Goal: Task Accomplishment & Management: Complete application form

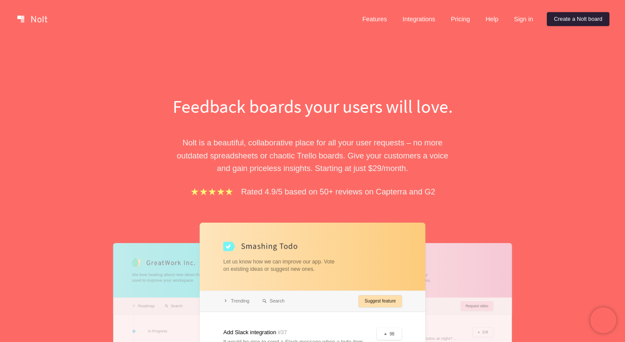
click at [573, 20] on link "Create a Nolt board" at bounding box center [578, 19] width 63 height 14
click at [571, 23] on link "Create a Nolt board" at bounding box center [578, 19] width 63 height 14
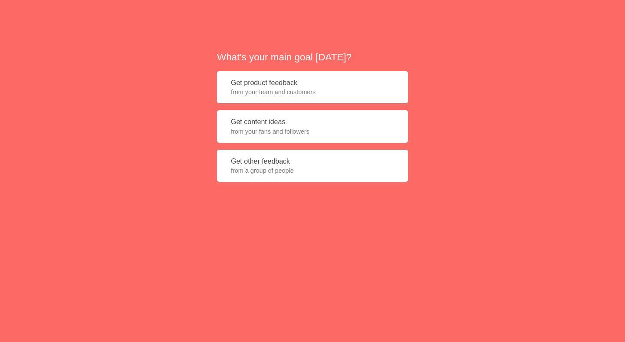
click at [273, 86] on button "Get product feedback from your team and customers" at bounding box center [312, 87] width 191 height 33
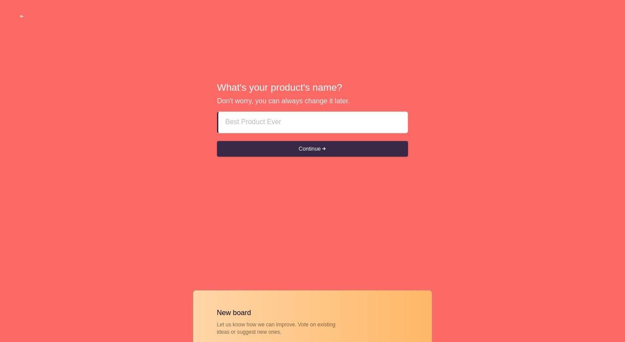
click at [281, 124] on input at bounding box center [312, 122] width 175 height 21
click at [319, 145] on button "Continue" at bounding box center [312, 149] width 191 height 16
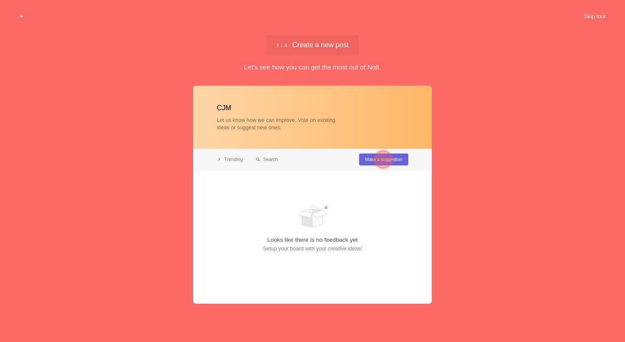
type input "CJM"
click at [380, 155] on div at bounding box center [383, 159] width 17 height 17
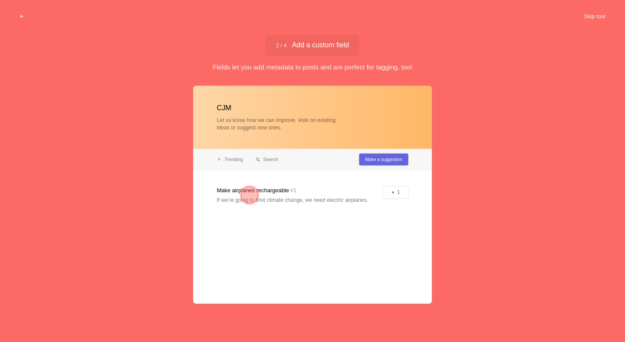
click at [340, 199] on div at bounding box center [312, 195] width 239 height 218
click at [395, 194] on div at bounding box center [312, 195] width 239 height 218
click at [394, 191] on div at bounding box center [312, 195] width 239 height 218
click at [294, 192] on div at bounding box center [312, 195] width 239 height 218
click at [249, 192] on div at bounding box center [249, 195] width 17 height 17
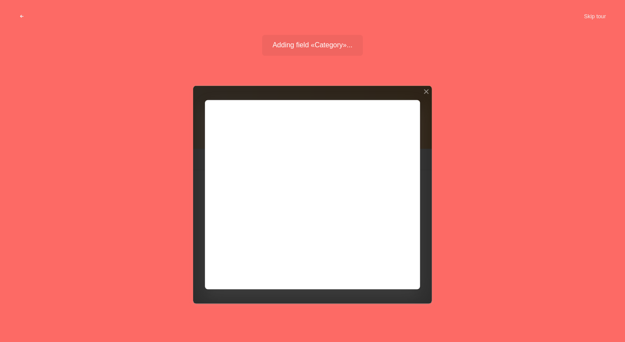
click at [249, 192] on div at bounding box center [312, 195] width 239 height 218
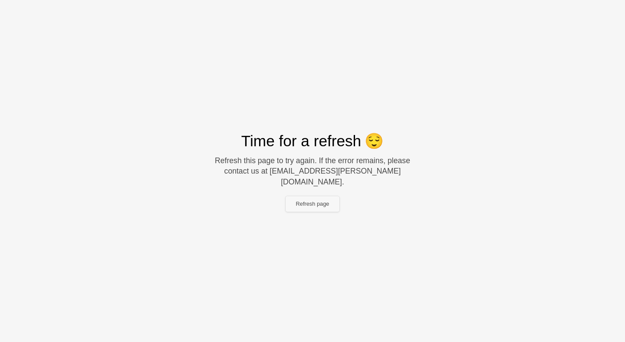
click at [318, 197] on button "Refresh page" at bounding box center [313, 204] width 54 height 16
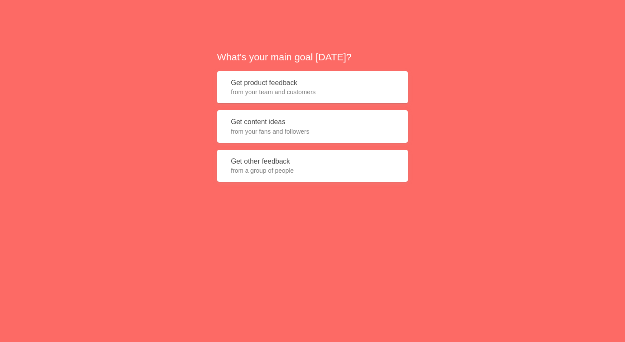
click at [303, 99] on button "Get product feedback from your team and customers" at bounding box center [312, 87] width 191 height 33
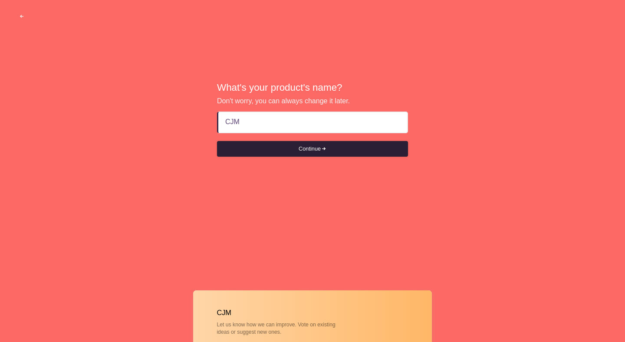
click at [297, 147] on button "Continue" at bounding box center [312, 149] width 191 height 16
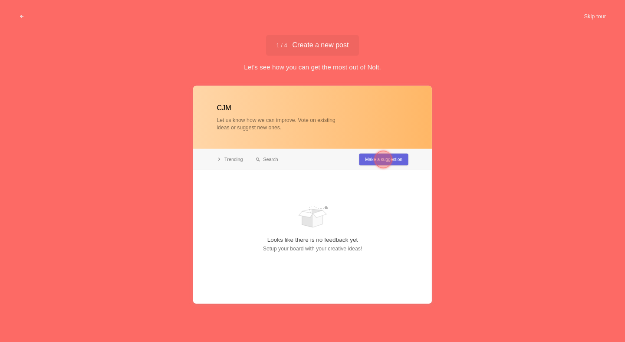
type input "CJM"
click at [376, 162] on div at bounding box center [383, 159] width 17 height 17
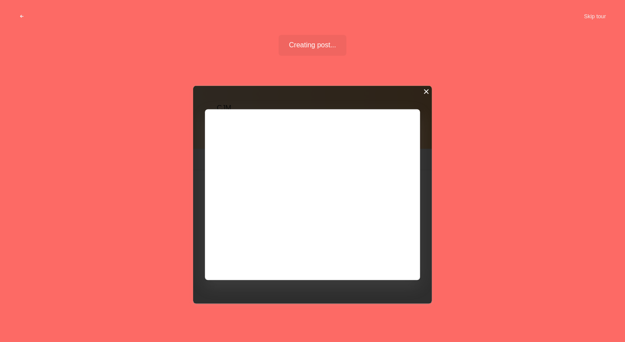
click at [426, 94] on div at bounding box center [426, 92] width 6 height 6
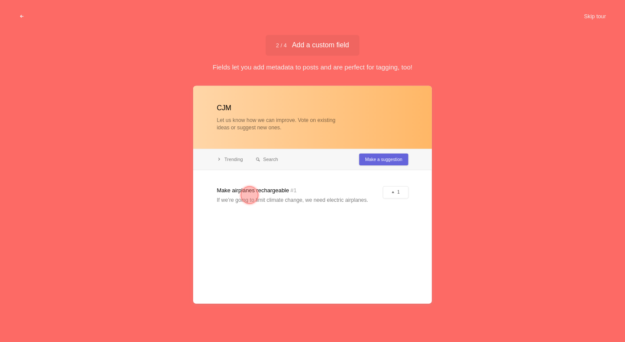
click at [260, 162] on div at bounding box center [312, 195] width 239 height 218
click at [398, 195] on div at bounding box center [312, 195] width 239 height 218
click at [244, 199] on div at bounding box center [249, 195] width 17 height 17
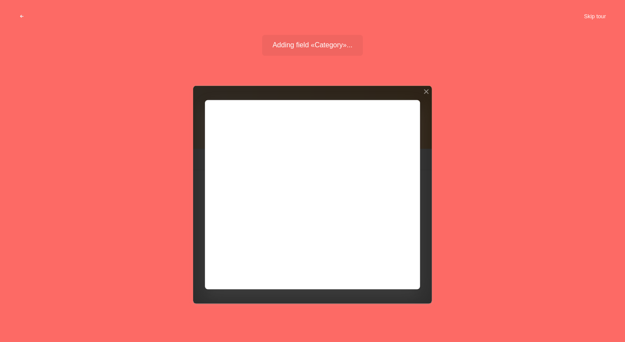
click at [595, 17] on button "Skip tour" at bounding box center [595, 17] width 43 height 16
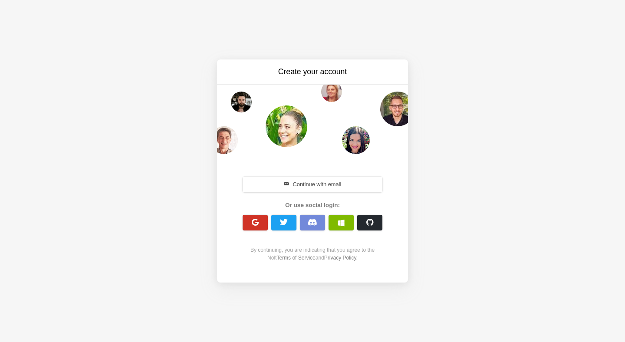
click at [255, 222] on span "button" at bounding box center [255, 222] width 8 height 8
